Goal: Find specific page/section: Find specific page/section

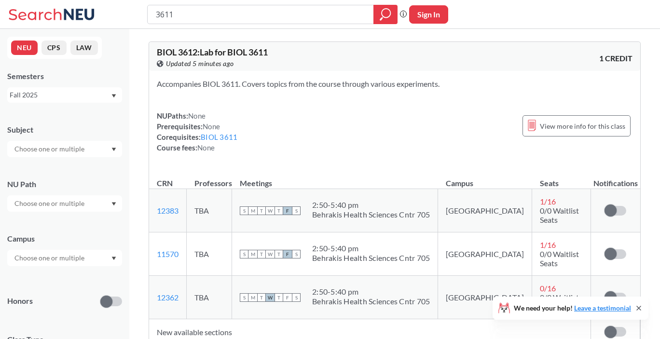
click at [56, 14] on icon at bounding box center [53, 14] width 90 height 19
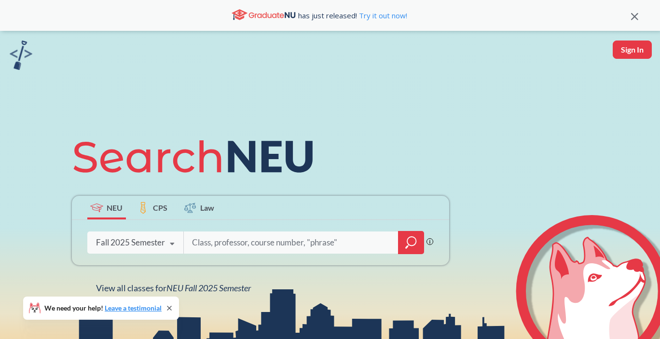
click at [226, 243] on input "search" at bounding box center [291, 243] width 201 height 20
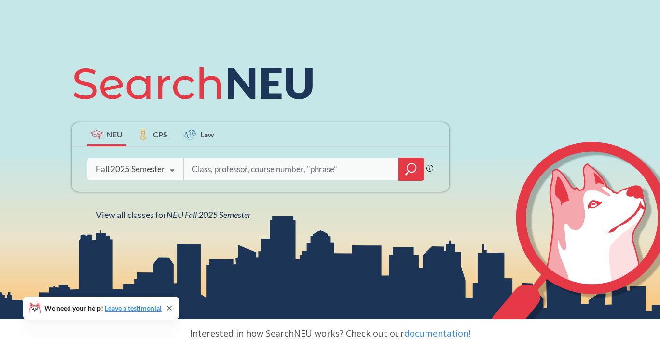
scroll to position [94, 0]
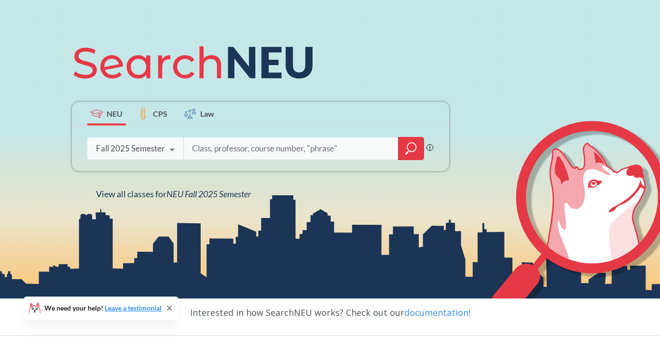
click at [411, 151] on icon "magnifying glass" at bounding box center [411, 147] width 9 height 9
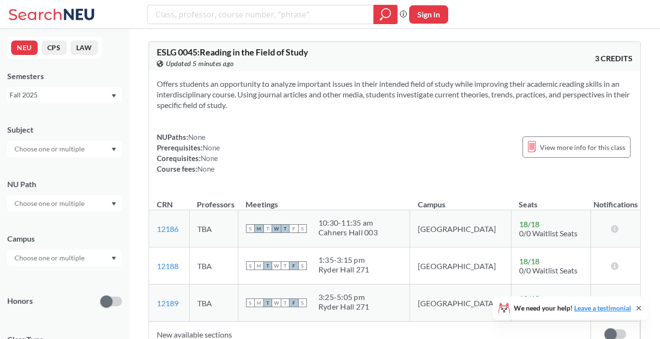
click at [60, 146] on input "text" at bounding box center [50, 149] width 81 height 12
type input "phi"
click at [51, 165] on div "PHIL ( 34 )" at bounding box center [67, 166] width 109 height 11
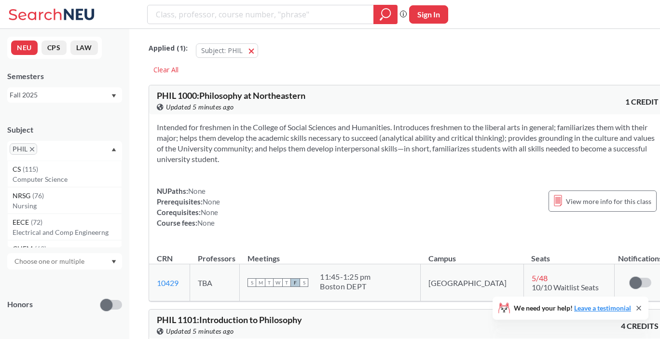
click at [60, 155] on input "text" at bounding box center [54, 153] width 28 height 12
type input "his"
click at [54, 154] on input "text" at bounding box center [54, 153] width 28 height 12
type input "hist"
click at [65, 179] on p "History" at bounding box center [67, 180] width 109 height 10
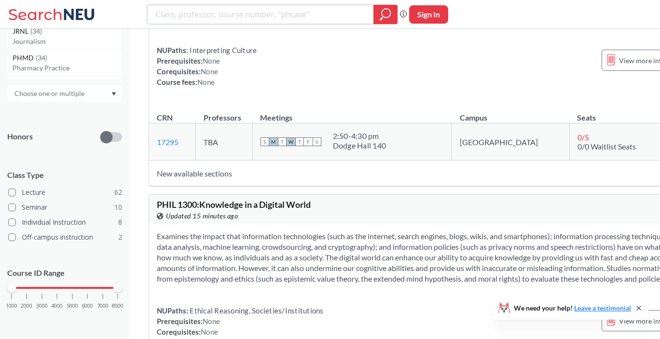
scroll to position [6836, 0]
